Goal: Transaction & Acquisition: Purchase product/service

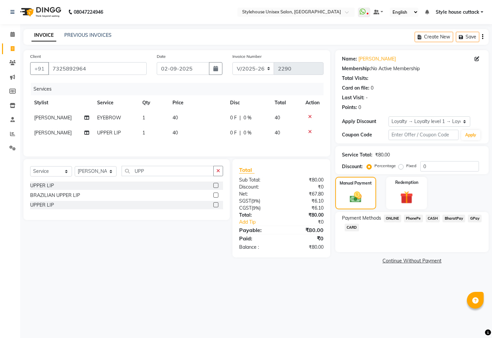
select select "4222"
select select "service"
select select "26078"
select select "1: Object"
click at [414, 223] on span "PhonePe" at bounding box center [413, 219] width 19 height 8
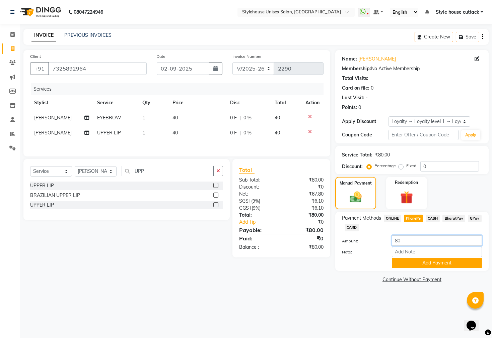
click at [402, 246] on input "80" at bounding box center [437, 241] width 90 height 10
type input "8"
type input "10"
click at [412, 268] on button "Add Payment" at bounding box center [437, 263] width 90 height 10
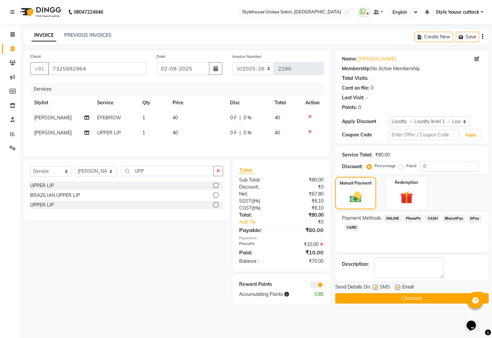
click at [438, 223] on span "CASH" at bounding box center [432, 219] width 14 height 8
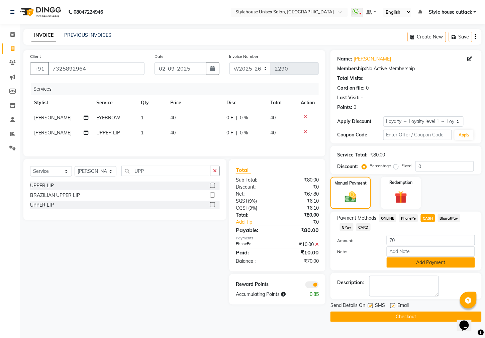
click at [410, 268] on button "Add Payment" at bounding box center [431, 263] width 88 height 10
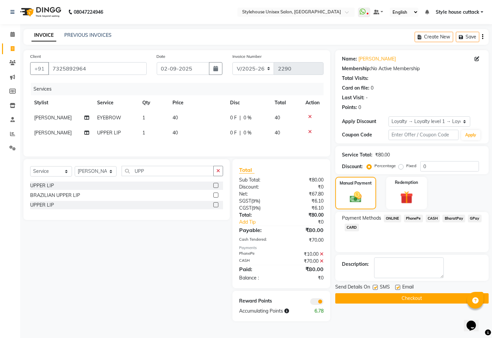
click at [380, 304] on button "Checkout" at bounding box center [411, 299] width 153 height 10
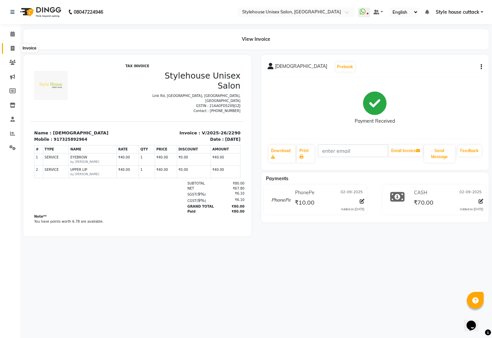
click at [9, 46] on span at bounding box center [13, 49] width 12 height 8
select select "service"
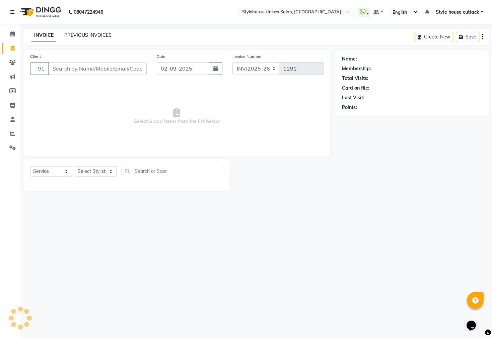
click at [77, 32] on link "PREVIOUS INVOICES" at bounding box center [87, 35] width 47 height 6
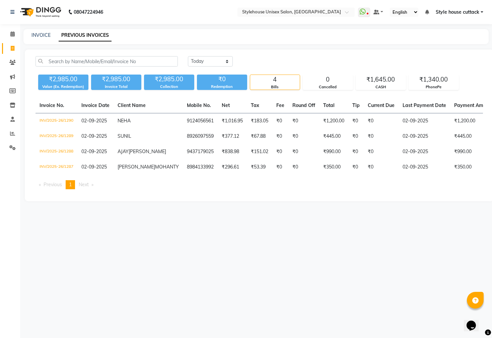
click at [482, 8] on ul "WhatsApp Status ✕ Status: Disconnected Most Recent Message: [DATE] 03:06 PM Rec…" at bounding box center [422, 12] width 129 height 9
click at [482, 9] on link "Style house cuttack" at bounding box center [459, 12] width 48 height 7
click at [461, 47] on link "Sign out" at bounding box center [448, 46] width 61 height 10
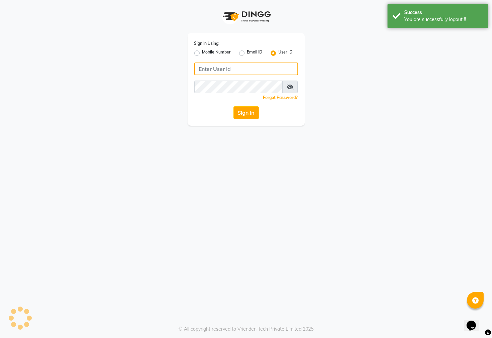
type input "7438832222"
click at [202, 51] on label "Mobile Number" at bounding box center [216, 53] width 29 height 8
click at [202, 51] on input "Mobile Number" at bounding box center [204, 51] width 4 height 4
radio input "true"
radio input "false"
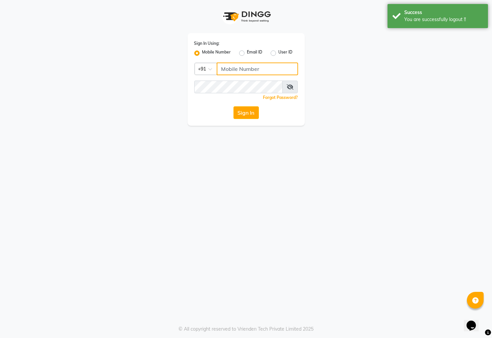
click at [232, 67] on input "Username" at bounding box center [257, 69] width 81 height 13
type input "7609999905"
click at [245, 111] on button "Sign In" at bounding box center [245, 112] width 25 height 13
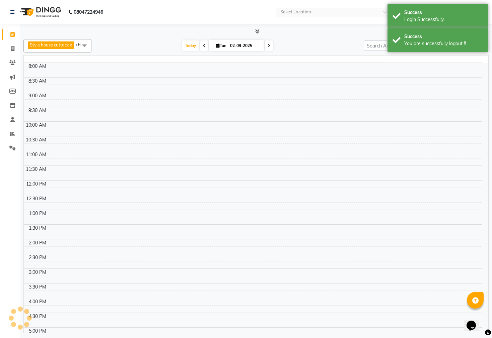
select select "en"
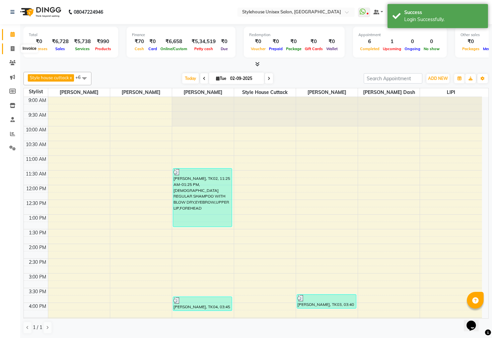
click at [13, 48] on icon at bounding box center [13, 48] width 4 height 5
select select "service"
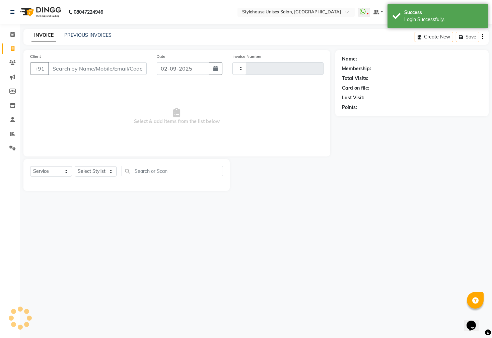
type input "2291"
select select "4222"
click at [85, 37] on link "PREVIOUS INVOICES" at bounding box center [87, 35] width 47 height 6
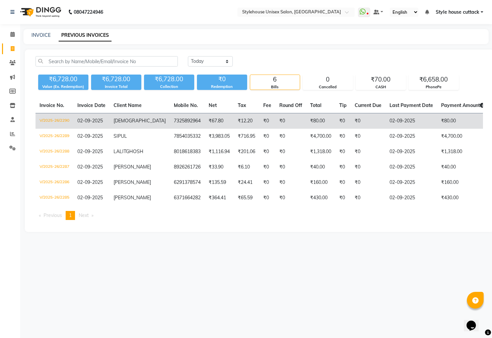
click at [124, 118] on span "[DEMOGRAPHIC_DATA]" at bounding box center [139, 121] width 52 height 6
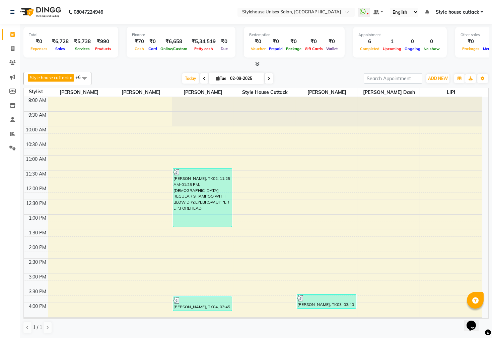
click at [480, 13] on link "Style house cuttack" at bounding box center [459, 12] width 48 height 7
click at [450, 47] on link "Sign out" at bounding box center [448, 46] width 61 height 10
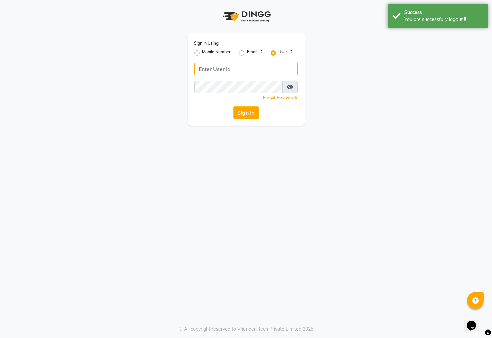
type input "7609999905"
click at [202, 52] on label "Mobile Number" at bounding box center [216, 53] width 29 height 8
click at [202, 52] on input "Mobile Number" at bounding box center [204, 51] width 4 height 4
radio input "true"
radio input "false"
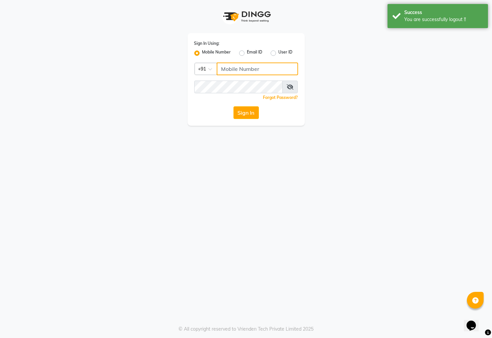
click at [229, 71] on input "Username" at bounding box center [257, 69] width 81 height 13
type input "7438832222"
click at [247, 112] on button "Sign In" at bounding box center [245, 112] width 25 height 13
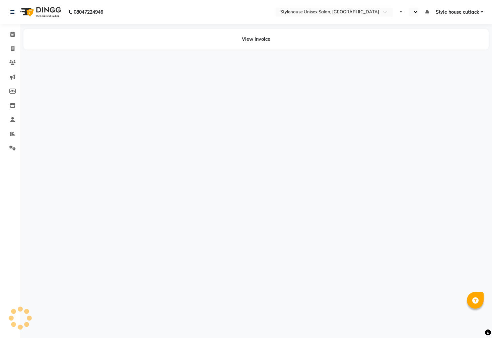
select select "en"
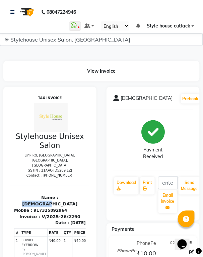
scroll to position [0, 0]
drag, startPoint x: 38, startPoint y: 186, endPoint x: 76, endPoint y: 183, distance: 38.6
click at [76, 194] on div "Name : SWAGATIKA Mobile : 917325892964" at bounding box center [49, 203] width 80 height 19
copy p "[DEMOGRAPHIC_DATA]"
drag, startPoint x: 34, startPoint y: 191, endPoint x: 73, endPoint y: 191, distance: 39.2
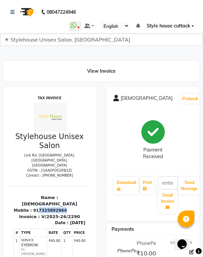
click at [73, 194] on div "Name : SWAGATIKA Mobile : 917325892964" at bounding box center [49, 203] width 80 height 19
copy div "7325892964"
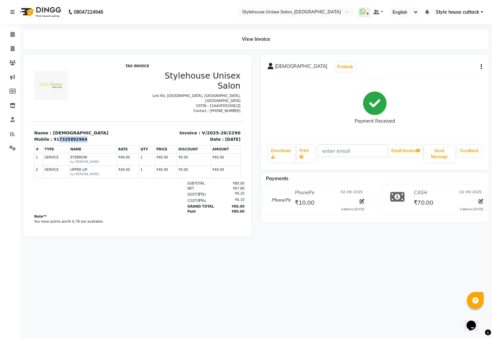
scroll to position [0, 0]
click at [14, 52] on span at bounding box center [13, 49] width 12 height 8
select select "4222"
select select "service"
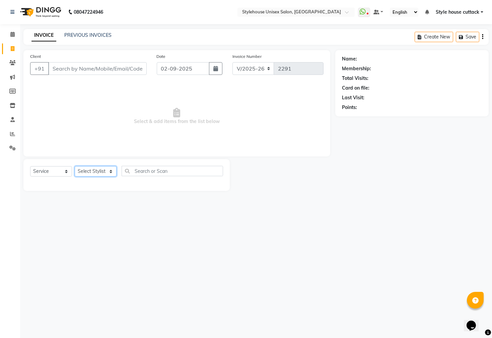
click at [99, 167] on select "Select Stylist" at bounding box center [96, 171] width 42 height 10
click at [92, 176] on select "Select Stylist Bharati Nanda Bikash Chintu Kanha Barik LIPI Manjit Barik Nitu B…" at bounding box center [96, 171] width 42 height 10
select select "42934"
click at [75, 167] on select "Select Stylist Bharati Nanda Bikash Chintu Kanha Barik LIPI Manjit Barik Nitu B…" at bounding box center [96, 171] width 42 height 10
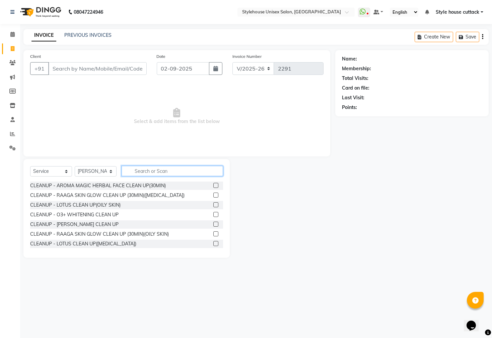
click at [147, 169] on input "text" at bounding box center [172, 171] width 101 height 10
click at [100, 214] on div "CLEANUP - O3+ WHITENING CLEAN UP" at bounding box center [74, 215] width 88 height 7
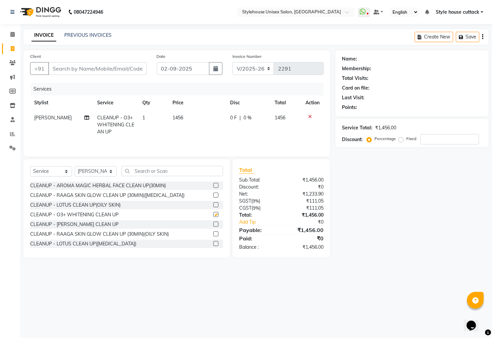
checkbox input "false"
click at [146, 175] on input "text" at bounding box center [172, 171] width 101 height 10
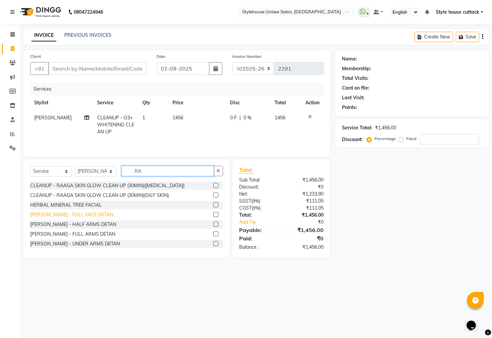
type input "RA"
click at [57, 213] on div "DETAN RAAGA - FULL FACE DETAN" at bounding box center [71, 215] width 83 height 7
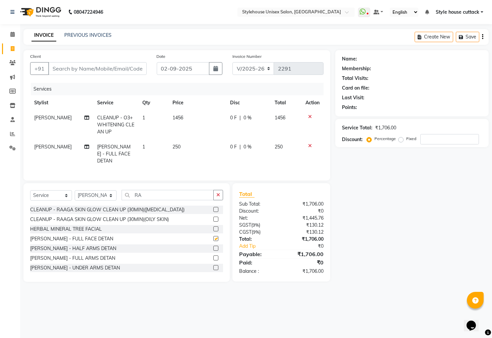
checkbox input "false"
click at [143, 198] on input "RA" at bounding box center [168, 195] width 92 height 10
type input "R"
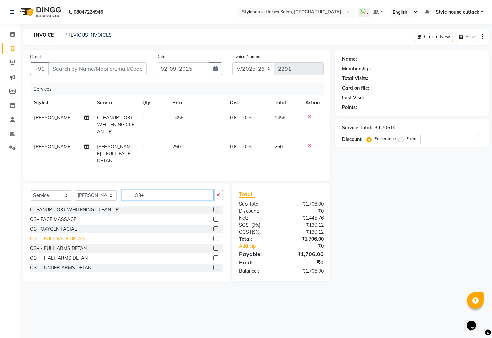
type input "O3+"
click at [59, 243] on div "O3+ - FULL FACE DETAN" at bounding box center [57, 239] width 55 height 7
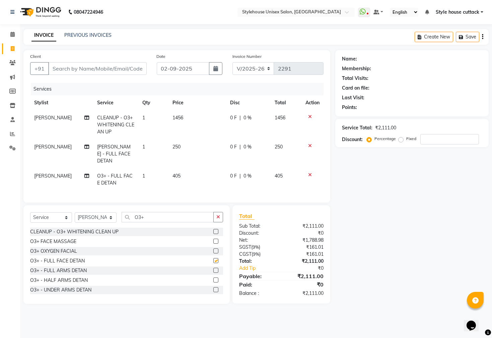
checkbox input "false"
click at [176, 179] on td "405" at bounding box center [197, 180] width 58 height 22
select select "42934"
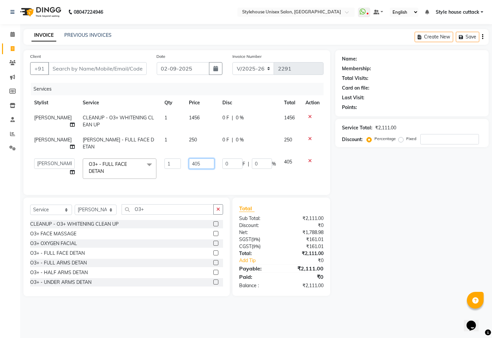
click at [202, 165] on input "405" at bounding box center [201, 164] width 25 height 10
type input "410"
click at [402, 233] on div "Name: Membership: Total Visits: Card on file: Last Visit: Points: Service Total…" at bounding box center [414, 173] width 158 height 246
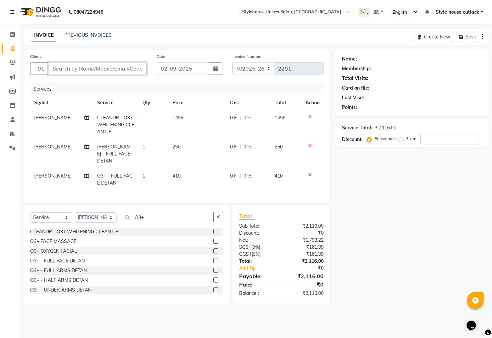
click at [96, 69] on input "Client" at bounding box center [97, 68] width 98 height 13
type input "7"
type input "0"
type input "7077139484"
click at [134, 67] on span "Add Client" at bounding box center [129, 68] width 26 height 7
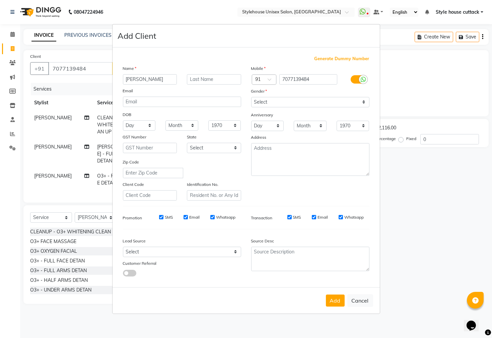
type input "BASUDAV NAYAK"
click at [350, 104] on select "Select Male Female Other Prefer Not To Say" at bounding box center [310, 102] width 118 height 10
select select "male"
click at [251, 97] on select "Select Male Female Other Prefer Not To Say" at bounding box center [310, 102] width 118 height 10
click at [335, 297] on button "Add" at bounding box center [335, 301] width 19 height 12
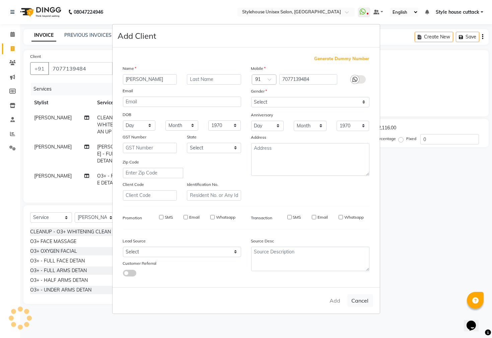
select select
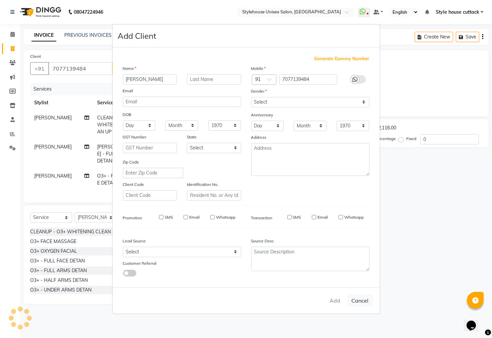
select select
checkbox input "false"
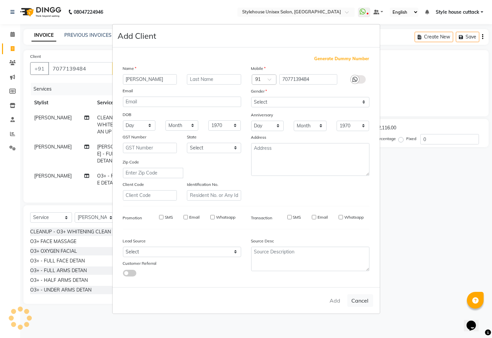
checkbox input "false"
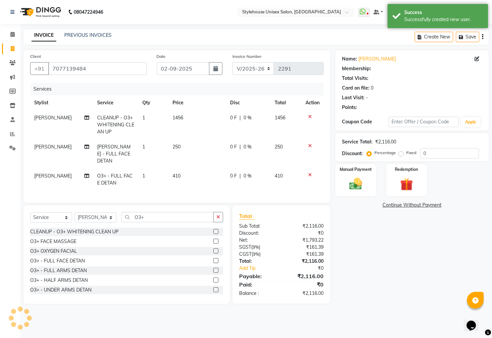
select select "1: Object"
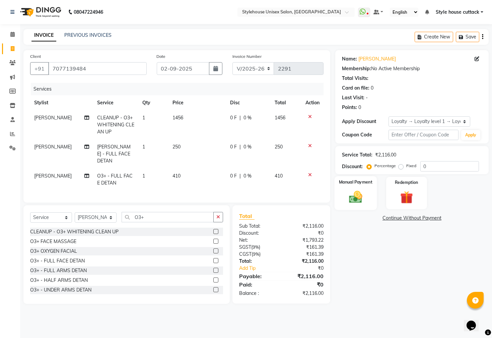
click at [353, 204] on img at bounding box center [355, 197] width 21 height 15
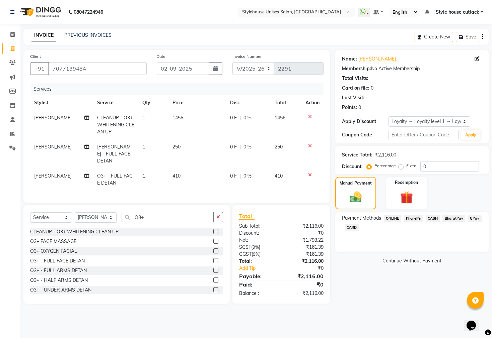
click at [417, 223] on span "PhonePe" at bounding box center [413, 219] width 19 height 8
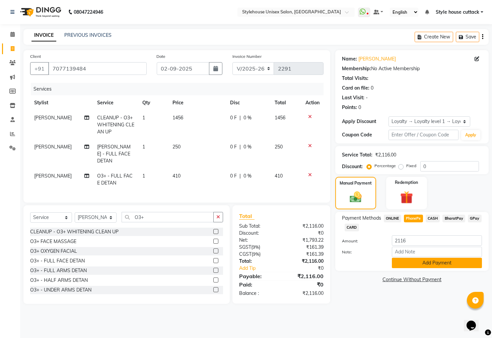
click at [412, 268] on button "Add Payment" at bounding box center [437, 263] width 90 height 10
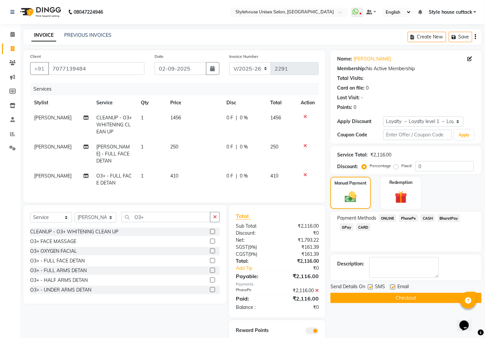
click at [393, 304] on button "Checkout" at bounding box center [406, 298] width 151 height 10
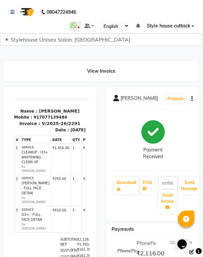
scroll to position [68, 0]
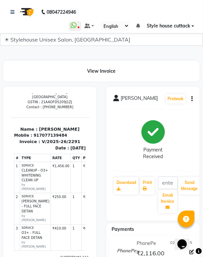
click at [182, 144] on div "Payment Received" at bounding box center [153, 140] width 80 height 50
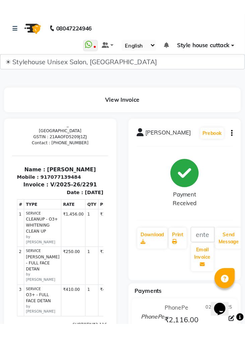
scroll to position [68, 5]
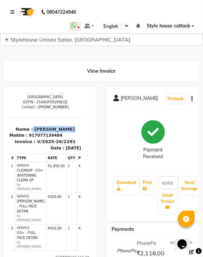
drag, startPoint x: 32, startPoint y: 118, endPoint x: 102, endPoint y: 119, distance: 70.3
click at [85, 119] on html "TAX INVOICE Stylehouse Unisex Salon Link Rd, Old LIC Colony, Cuttack, Odisha GS…" at bounding box center [45, 181] width 80 height 312
copy p "BASUDAV NAYAK"
click at [193, 201] on div "Send Message" at bounding box center [189, 194] width 23 height 37
drag, startPoint x: 29, startPoint y: 124, endPoint x: 68, endPoint y: 127, distance: 38.9
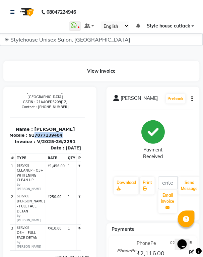
click at [68, 132] on div "Mobile : 917077139484" at bounding box center [45, 135] width 72 height 6
copy div "7077139484"
click at [174, 211] on button "Email Invoice" at bounding box center [167, 201] width 19 height 23
click at [159, 29] on span "Style house cuttack" at bounding box center [169, 25] width 44 height 7
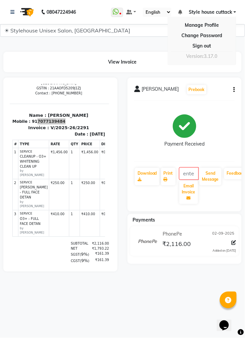
scroll to position [69, 1]
